Goal: Check status: Check status

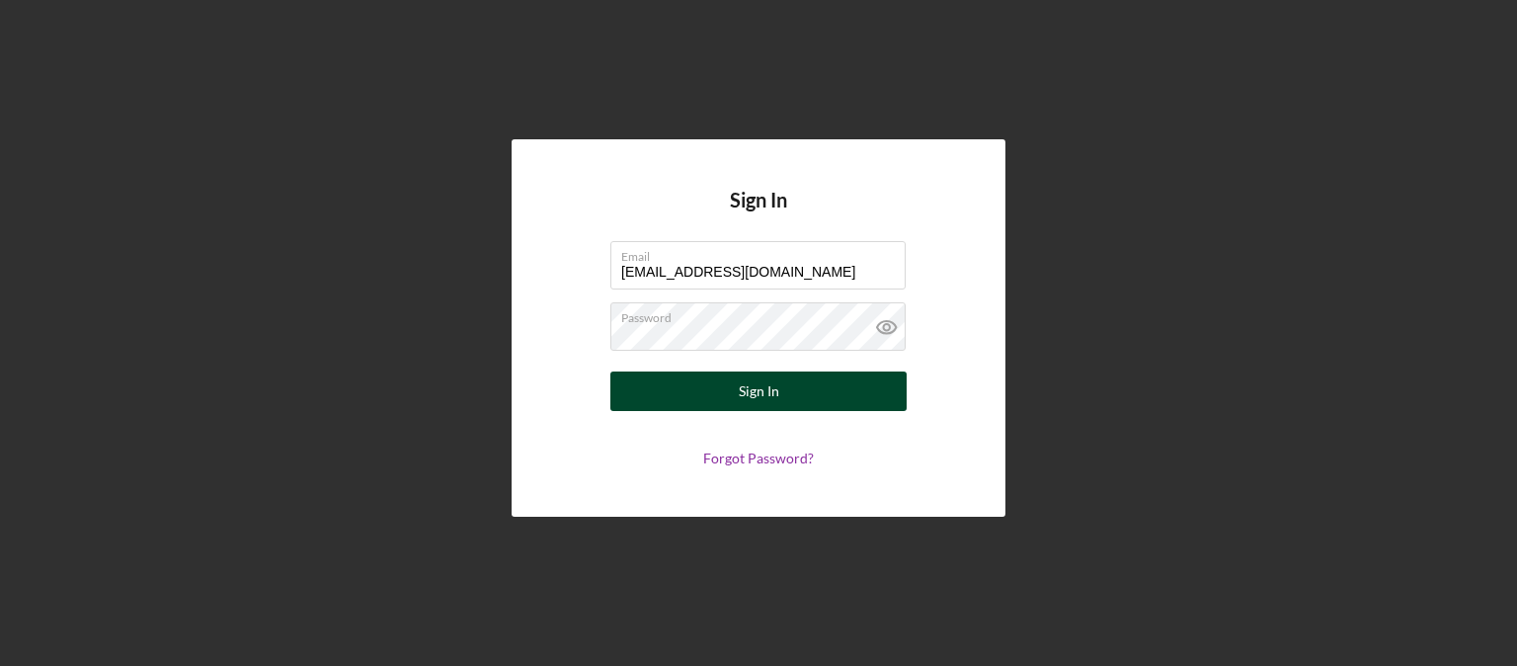
type input "[EMAIL_ADDRESS][DOMAIN_NAME]"
click at [755, 389] on div "Sign In" at bounding box center [759, 391] width 40 height 40
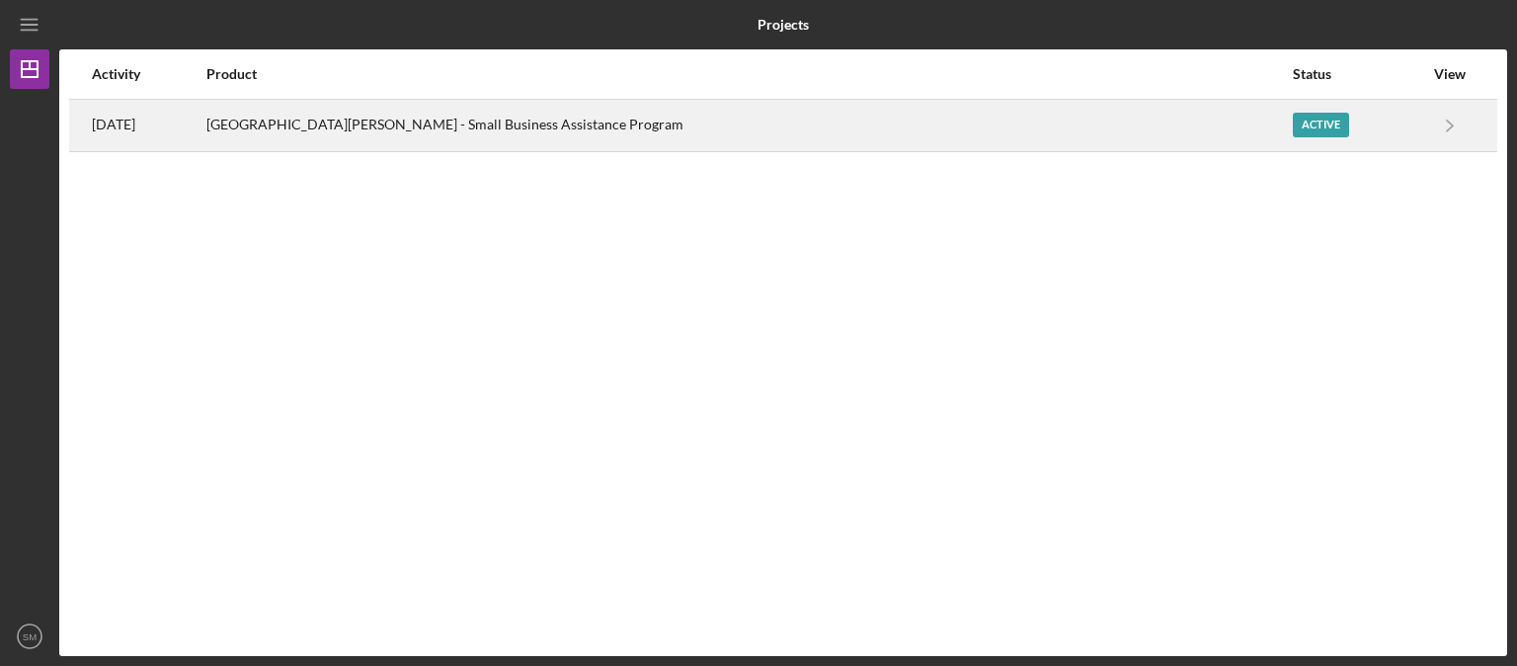
click at [1298, 131] on div "Active" at bounding box center [1321, 125] width 56 height 25
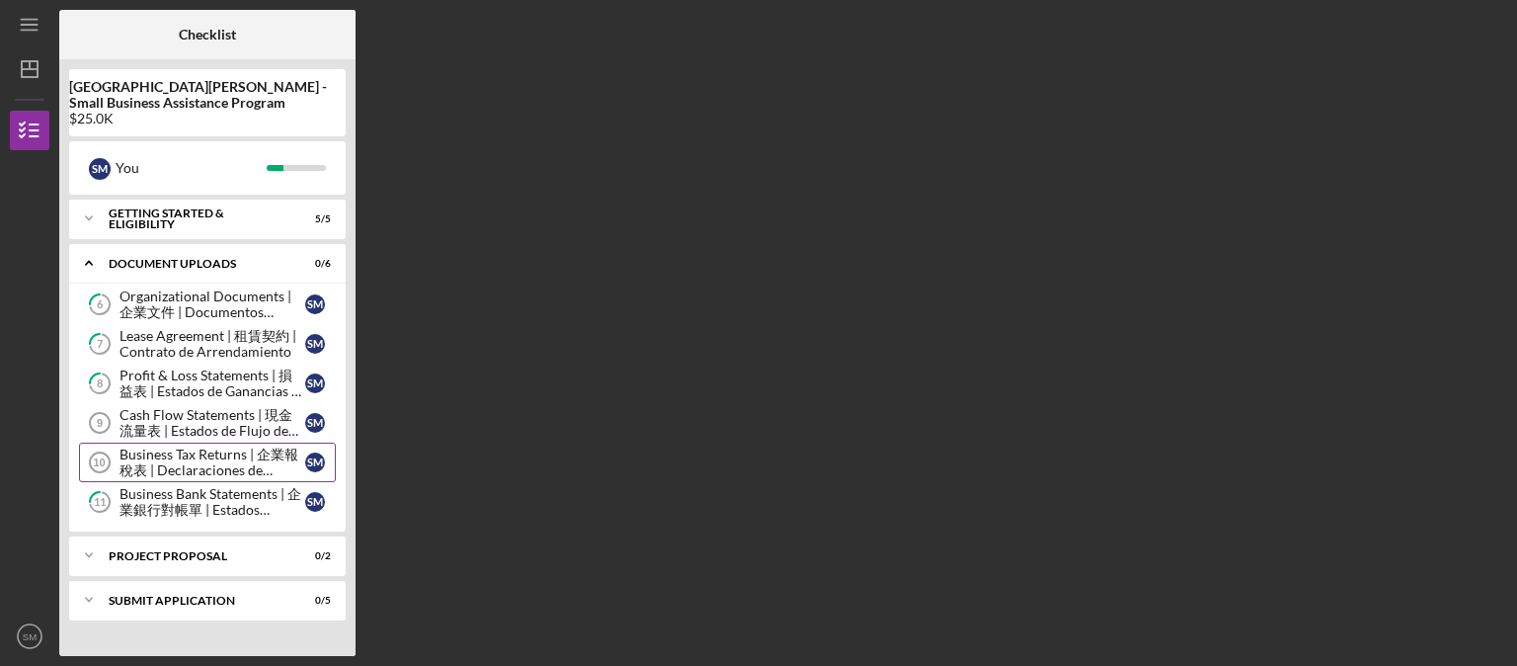
click at [215, 464] on div "Business Tax Returns | 企業報稅表 | Declaraciones de Impuestos del Negocio" at bounding box center [213, 462] width 186 height 32
